Goal: Find specific page/section: Find specific page/section

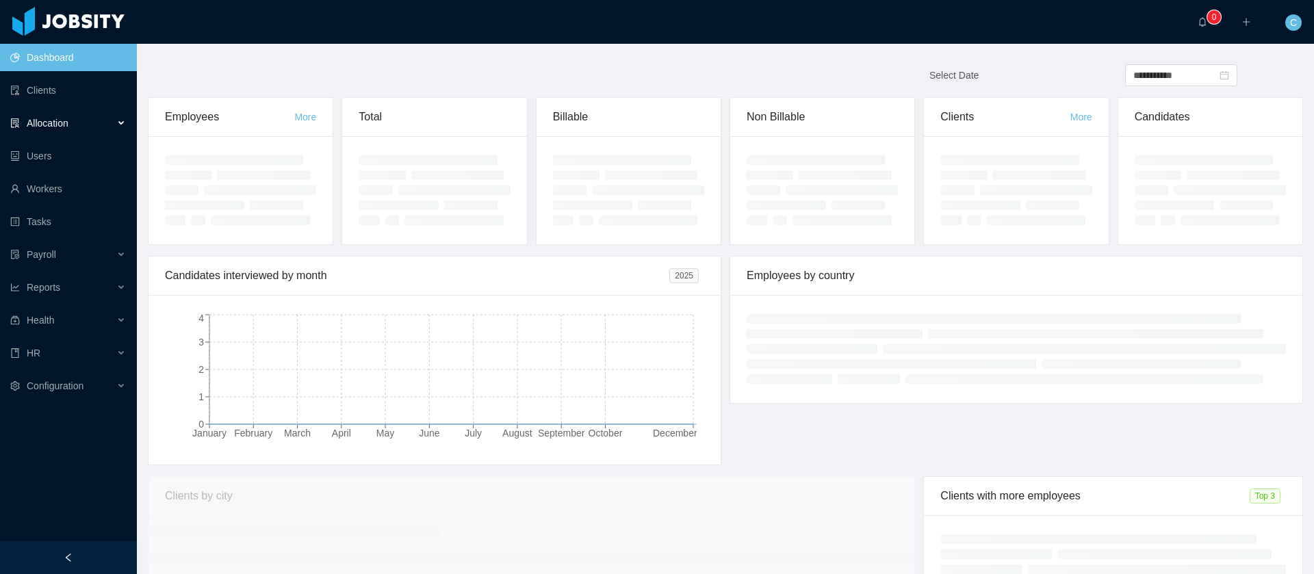
click at [75, 127] on div "Allocation" at bounding box center [68, 123] width 137 height 27
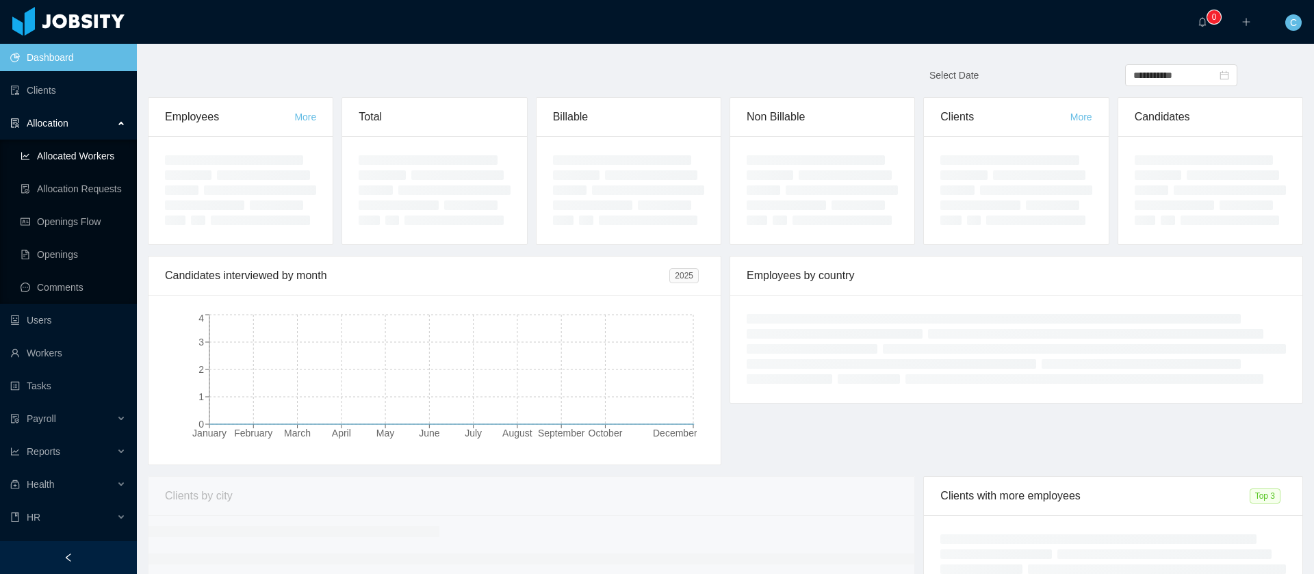
click at [87, 157] on link "Allocated Workers" at bounding box center [73, 155] width 105 height 27
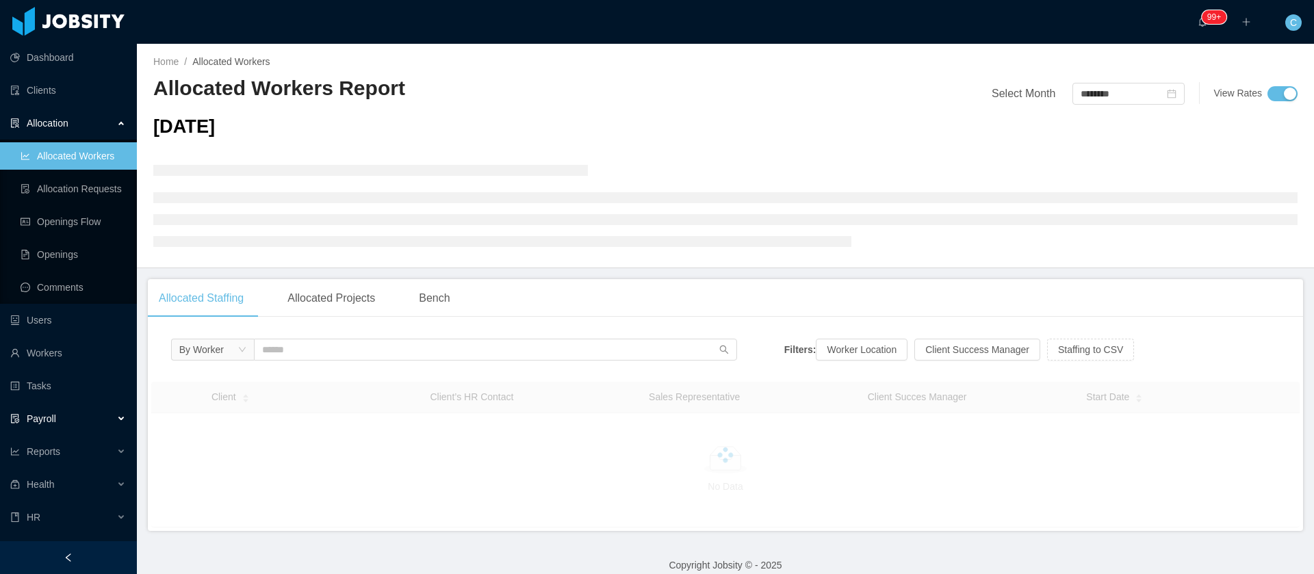
scroll to position [25, 0]
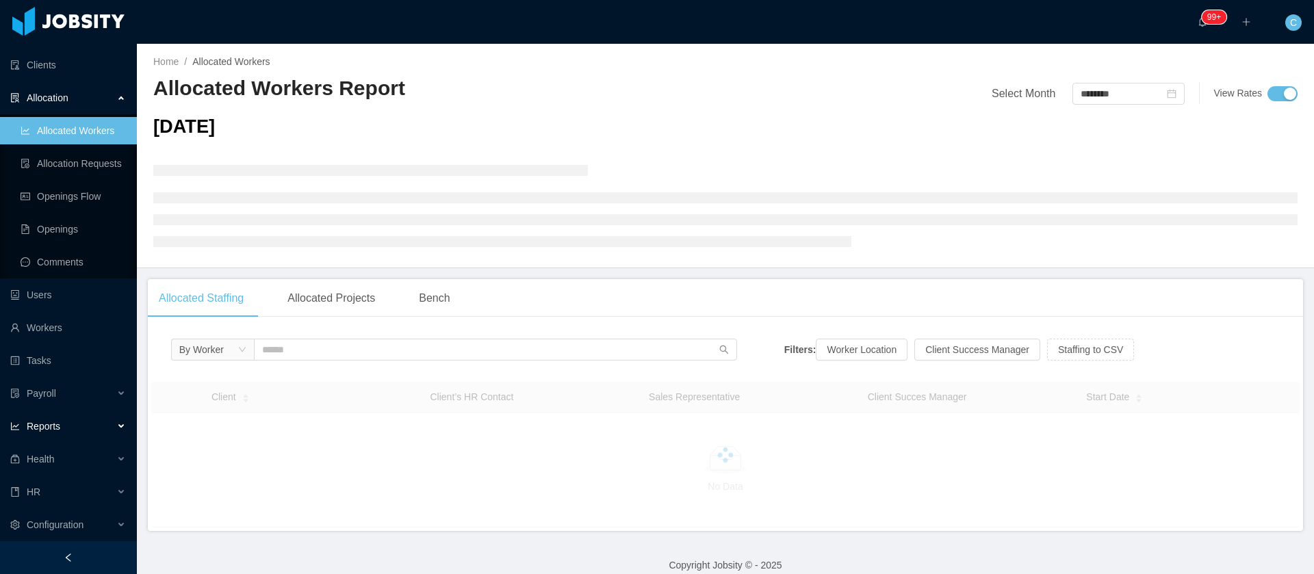
click at [24, 424] on span "Reports" at bounding box center [35, 426] width 50 height 11
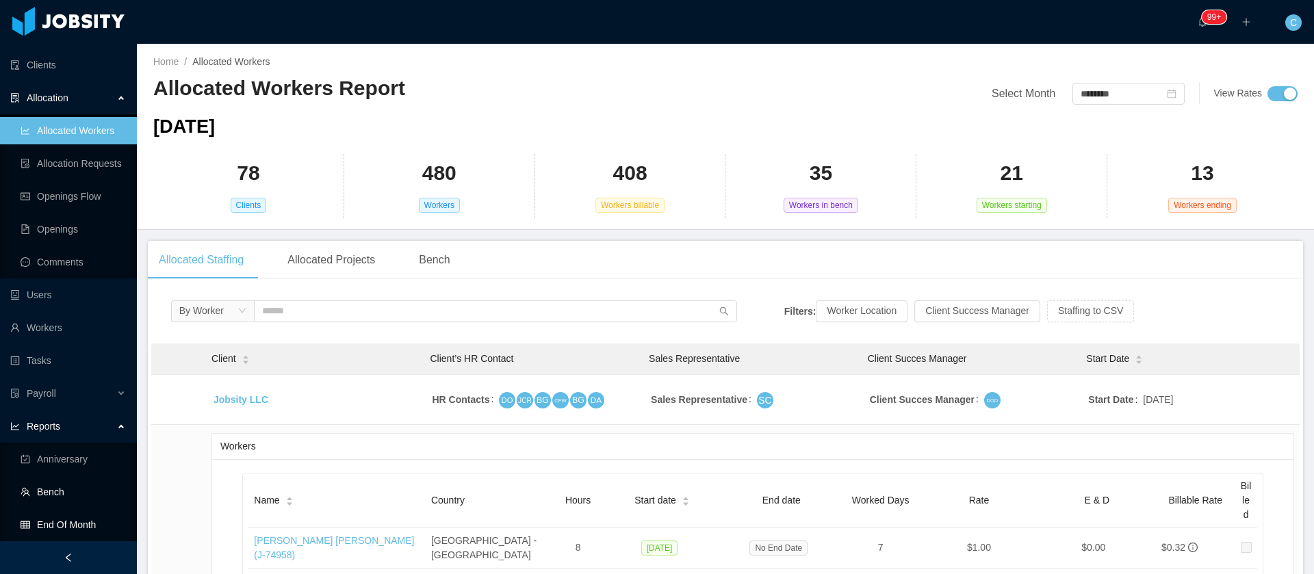
click at [75, 515] on link "End Of Month" at bounding box center [73, 524] width 105 height 27
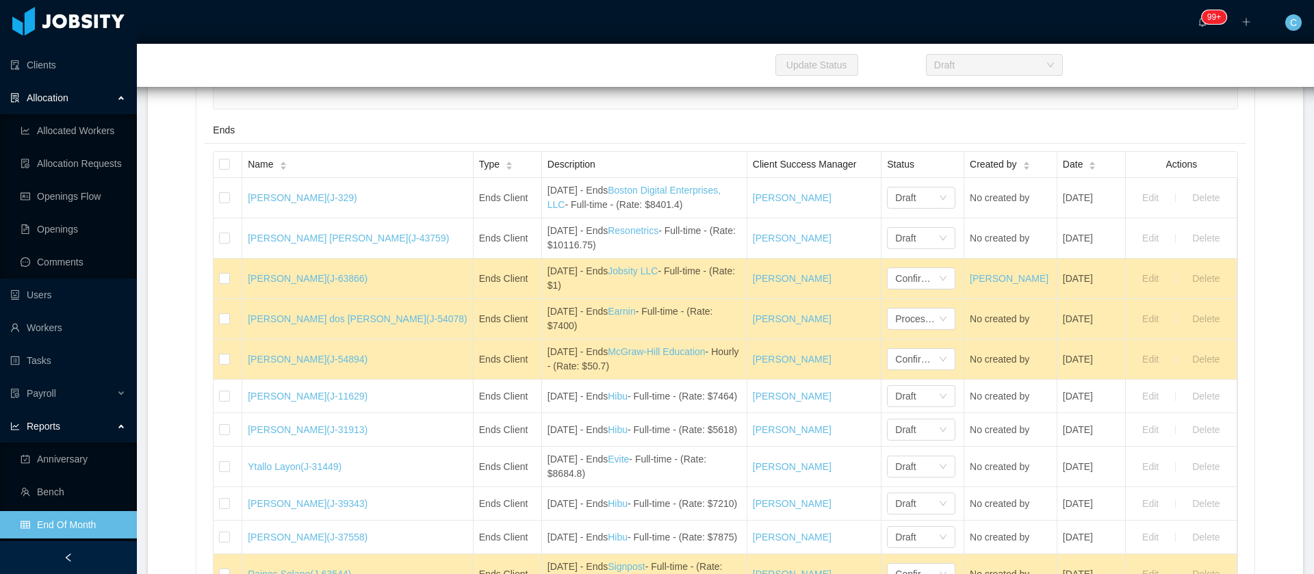
scroll to position [2171, 0]
